Goal: Task Accomplishment & Management: Manage account settings

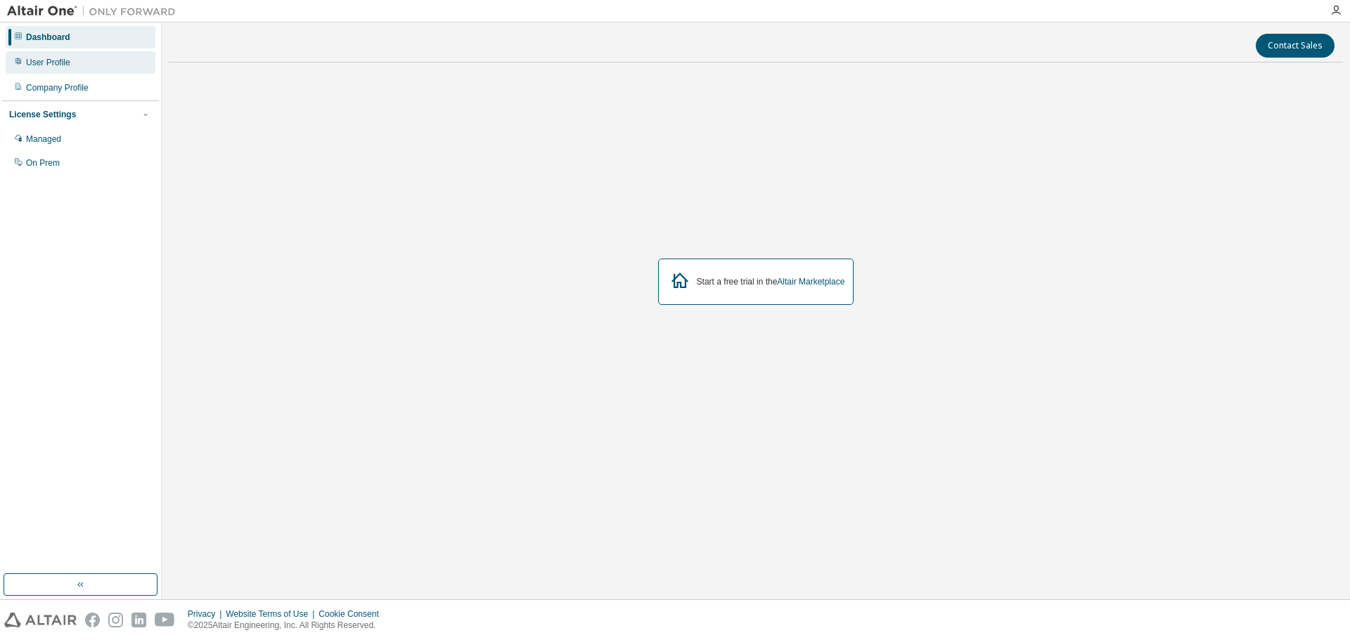
click at [74, 63] on div "User Profile" at bounding box center [81, 62] width 150 height 22
